Goal: Transaction & Acquisition: Purchase product/service

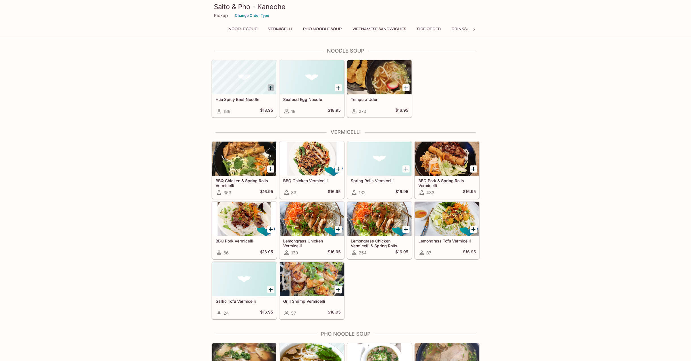
click at [269, 89] on icon "Add Hue Spicy Beef Noodle" at bounding box center [270, 87] width 7 height 7
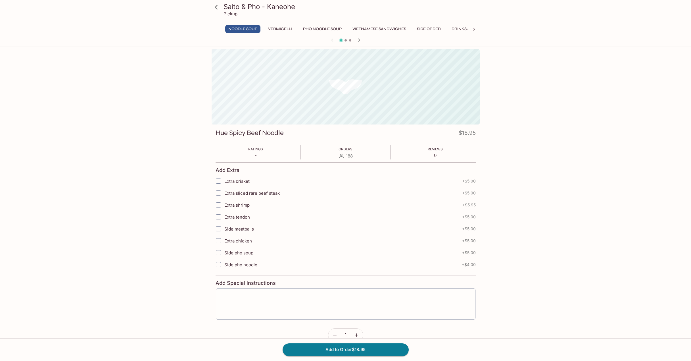
drag, startPoint x: 135, startPoint y: 73, endPoint x: 132, endPoint y: 66, distance: 7.4
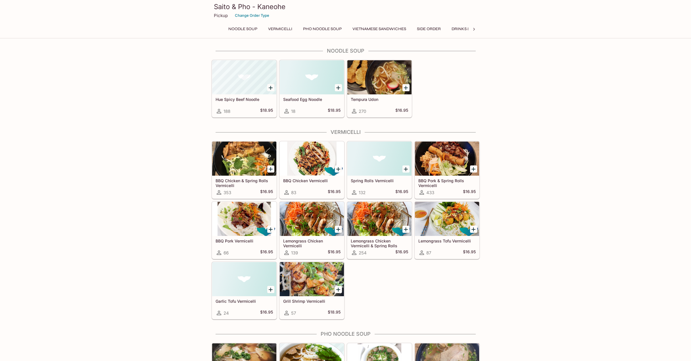
drag, startPoint x: 162, startPoint y: 35, endPoint x: 158, endPoint y: 34, distance: 4.6
click at [273, 85] on icon "Add Hue Spicy Beef Noodle" at bounding box center [270, 87] width 7 height 7
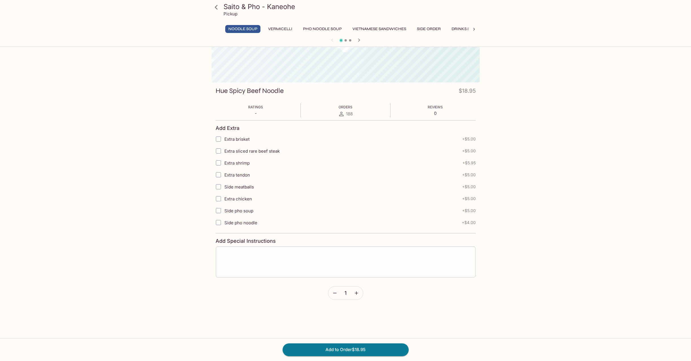
scroll to position [49, 0]
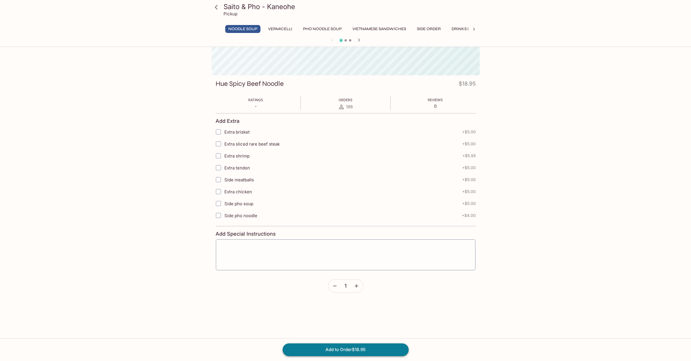
click at [357, 352] on button "Add to Order $18.95" at bounding box center [346, 349] width 126 height 12
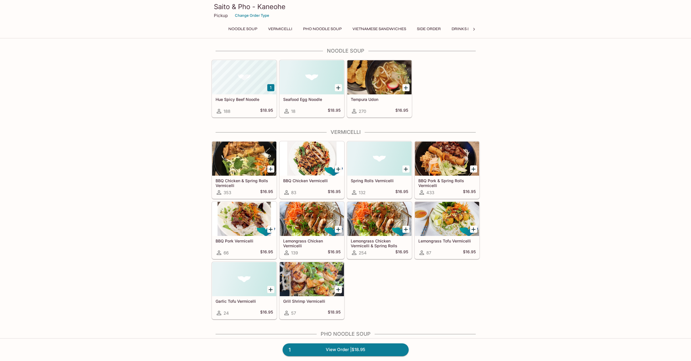
drag, startPoint x: 353, startPoint y: 352, endPoint x: 349, endPoint y: 351, distance: 3.8
click at [352, 352] on link "1 View Order | $18.95" at bounding box center [346, 349] width 126 height 12
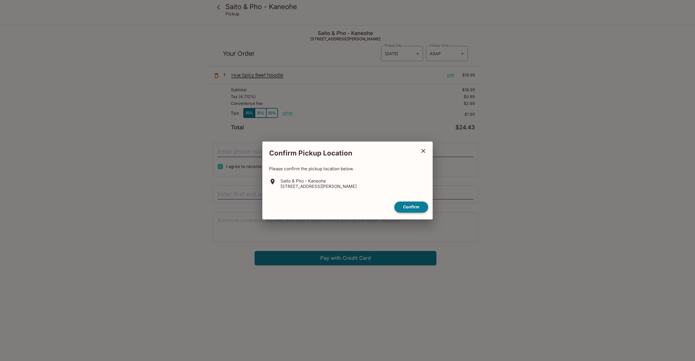
click at [406, 205] on button "Confirm" at bounding box center [411, 206] width 34 height 11
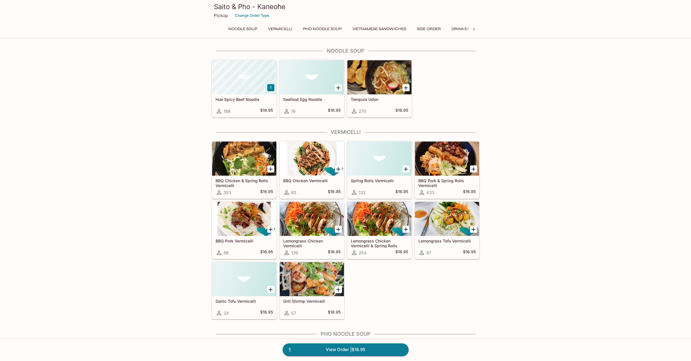
scroll to position [49, 0]
